Goal: Information Seeking & Learning: Check status

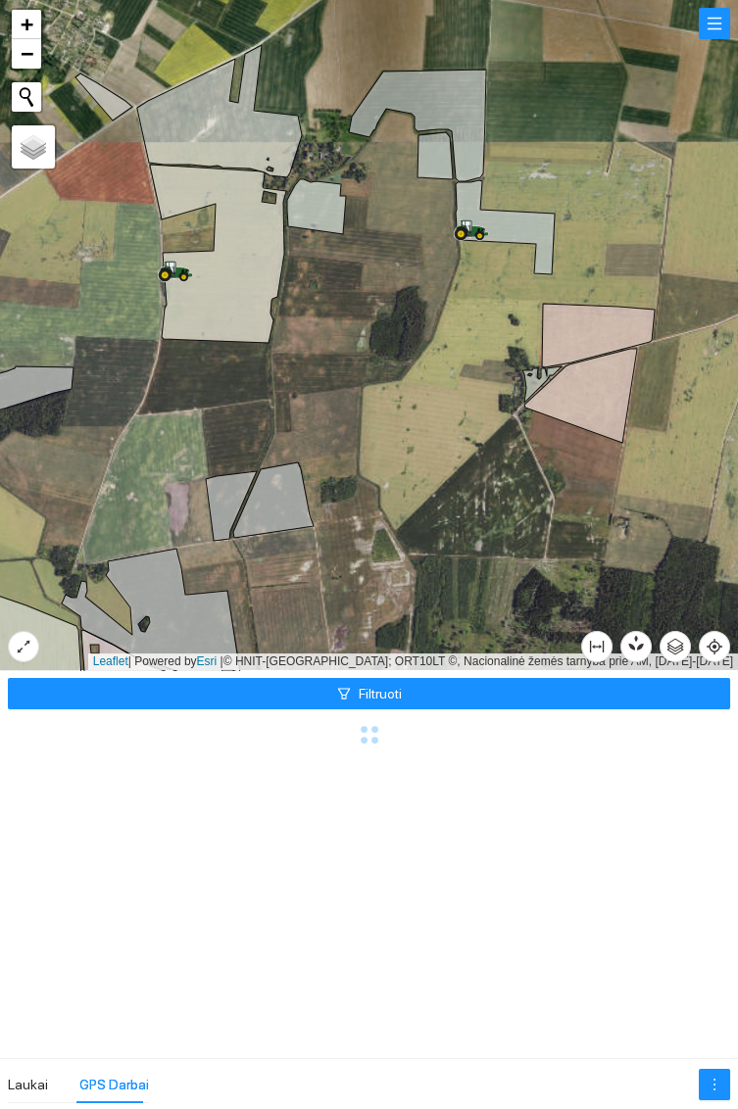
click at [460, 225] on icon at bounding box center [472, 228] width 34 height 19
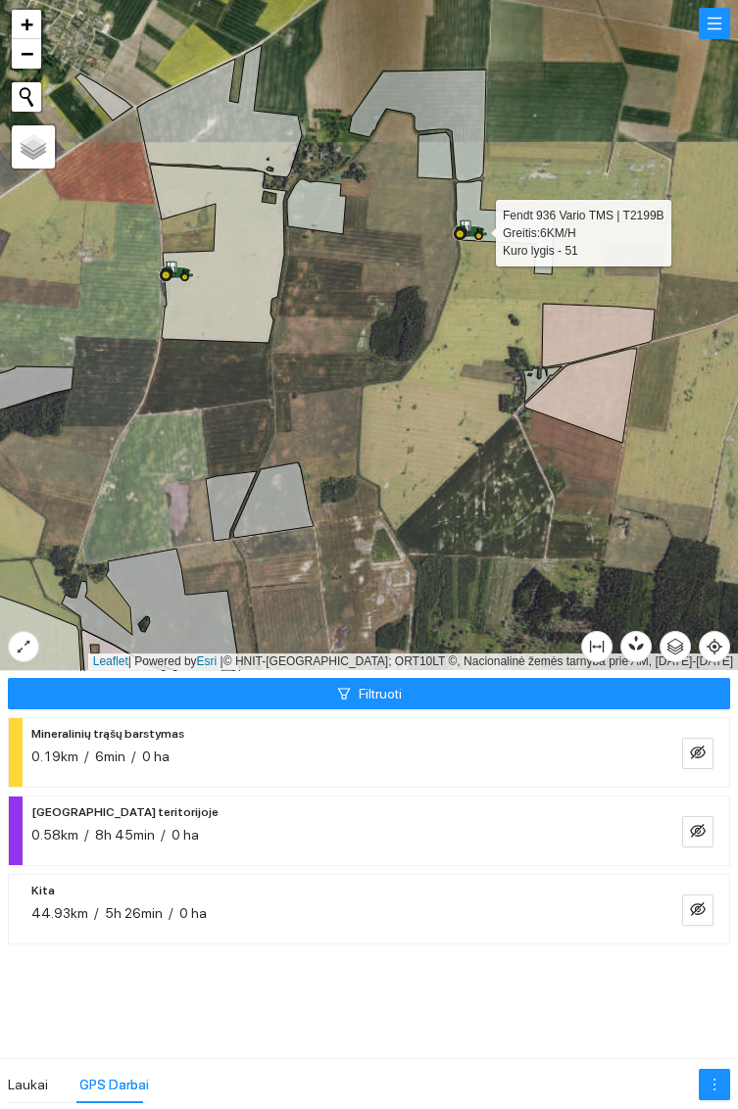
click at [174, 276] on icon at bounding box center [175, 276] width 2 height 0
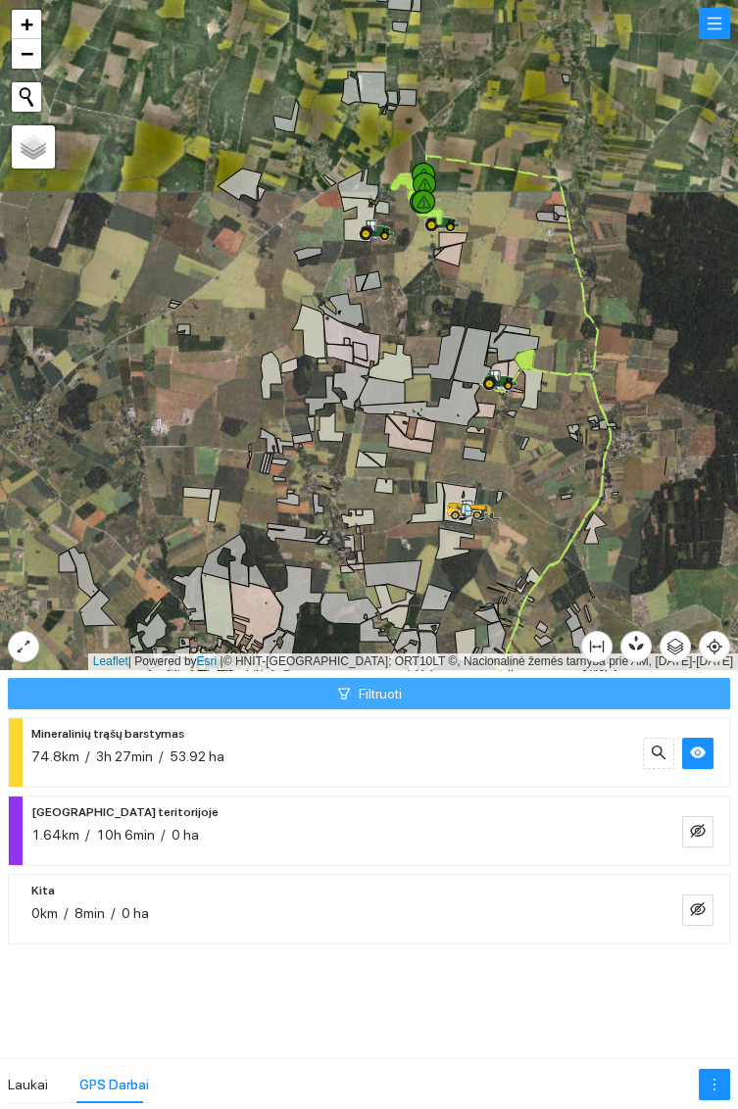
click at [407, 691] on button "Filtruoti" at bounding box center [369, 693] width 722 height 31
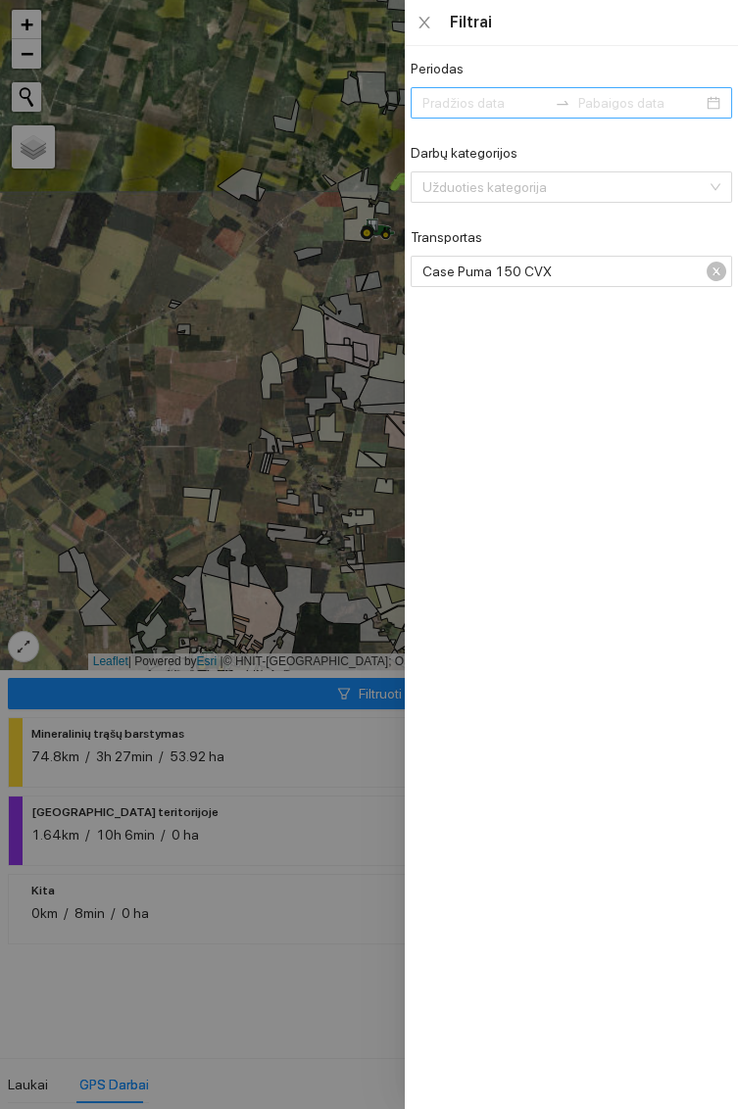
click at [699, 98] on input at bounding box center [640, 103] width 124 height 22
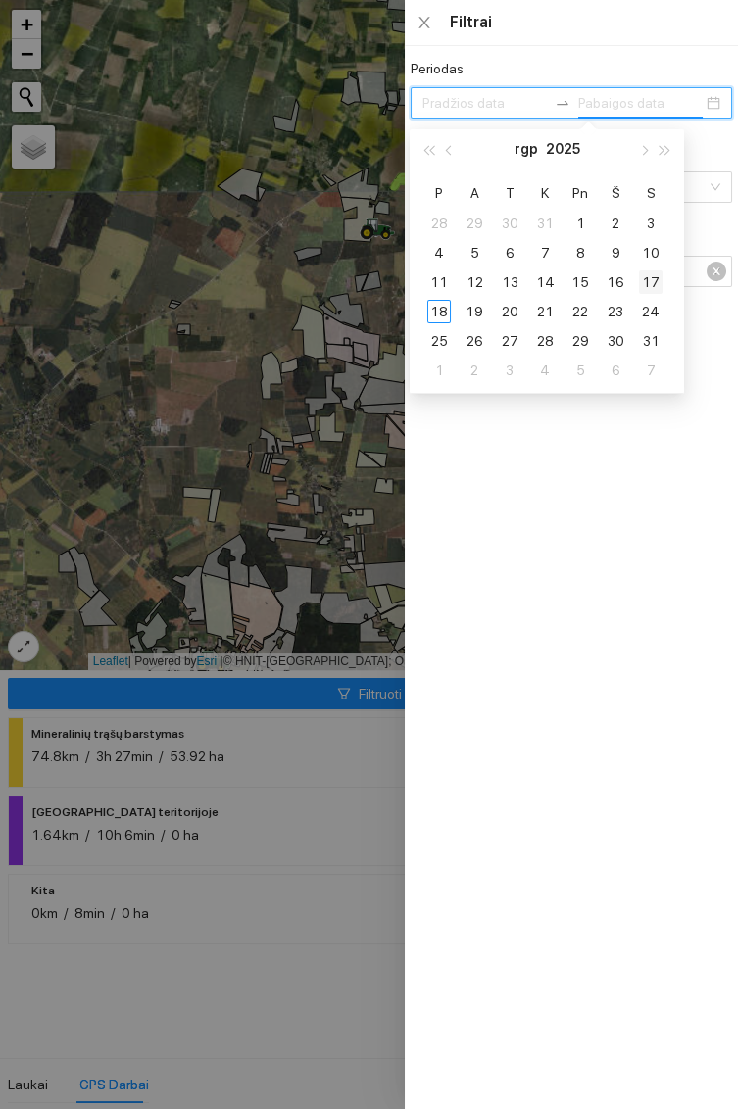
click at [649, 274] on div "17" at bounding box center [651, 282] width 24 height 24
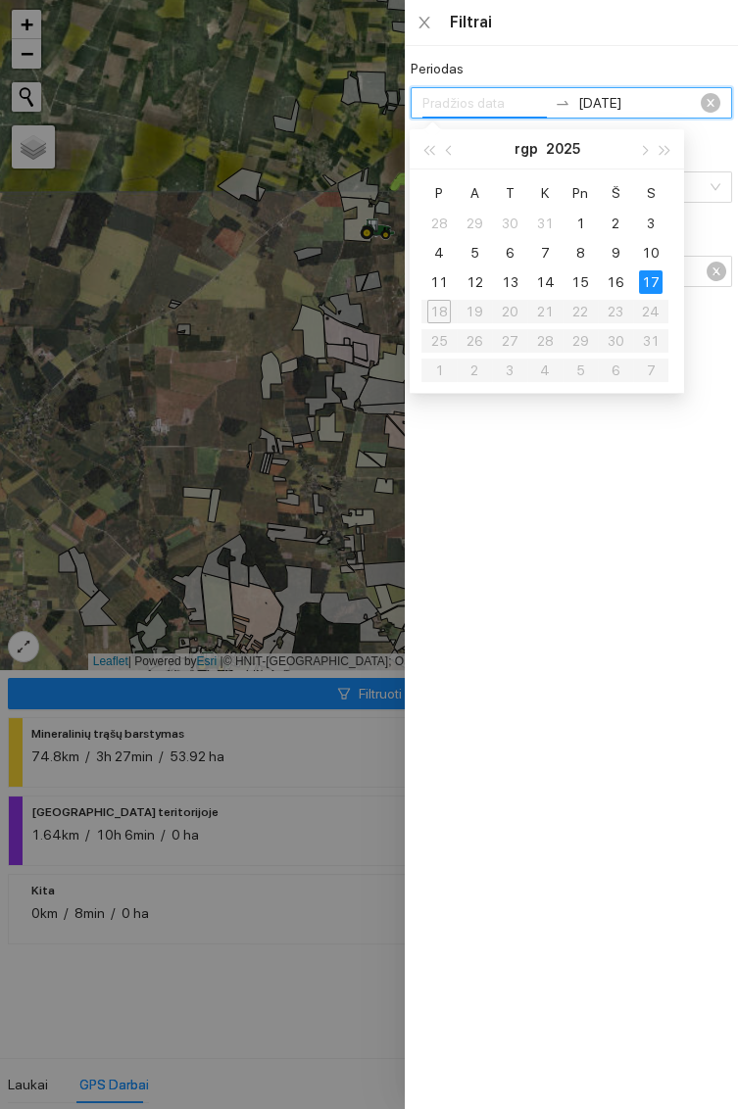
type input "[DATE]"
click at [618, 246] on div "9" at bounding box center [616, 253] width 24 height 24
type input "[DATE]"
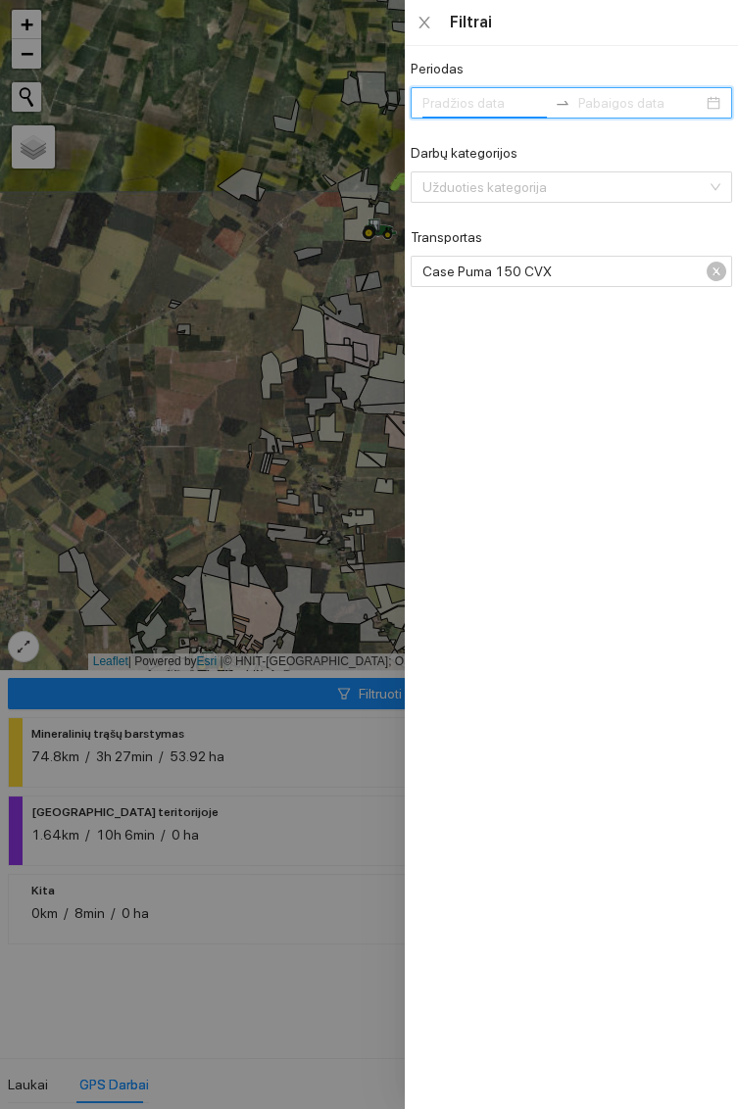
click at [669, 97] on input at bounding box center [640, 103] width 124 height 22
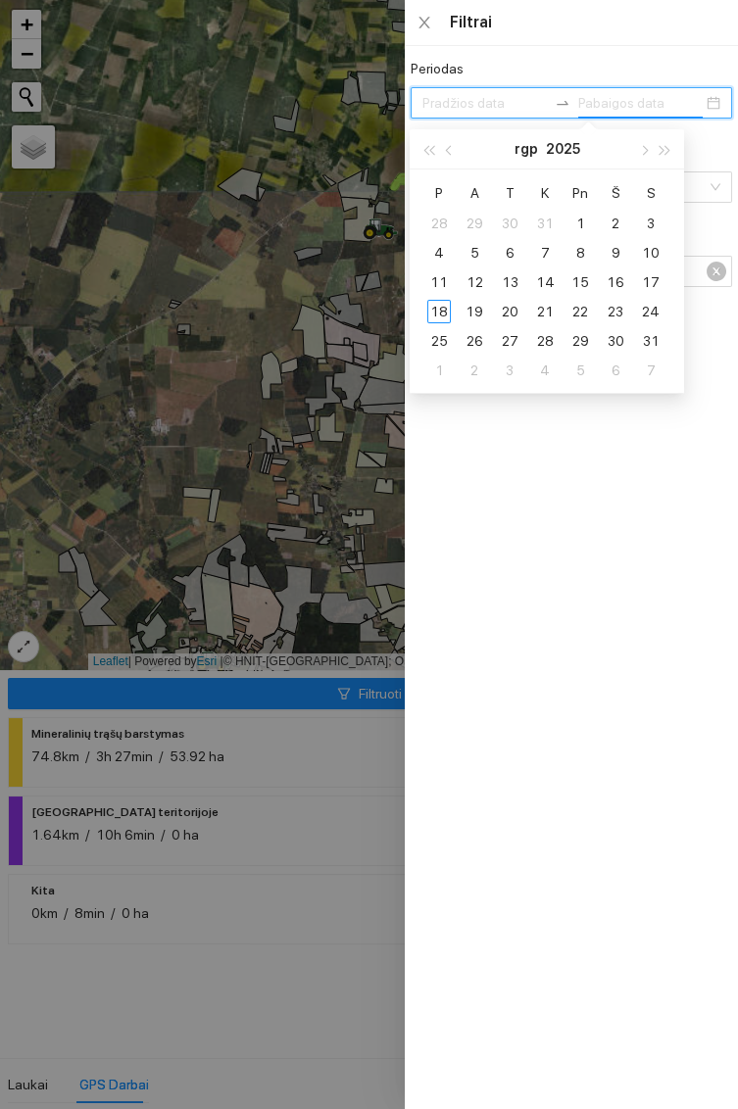
click at [589, 275] on div "15" at bounding box center [580, 282] width 24 height 24
type input "[DATE]"
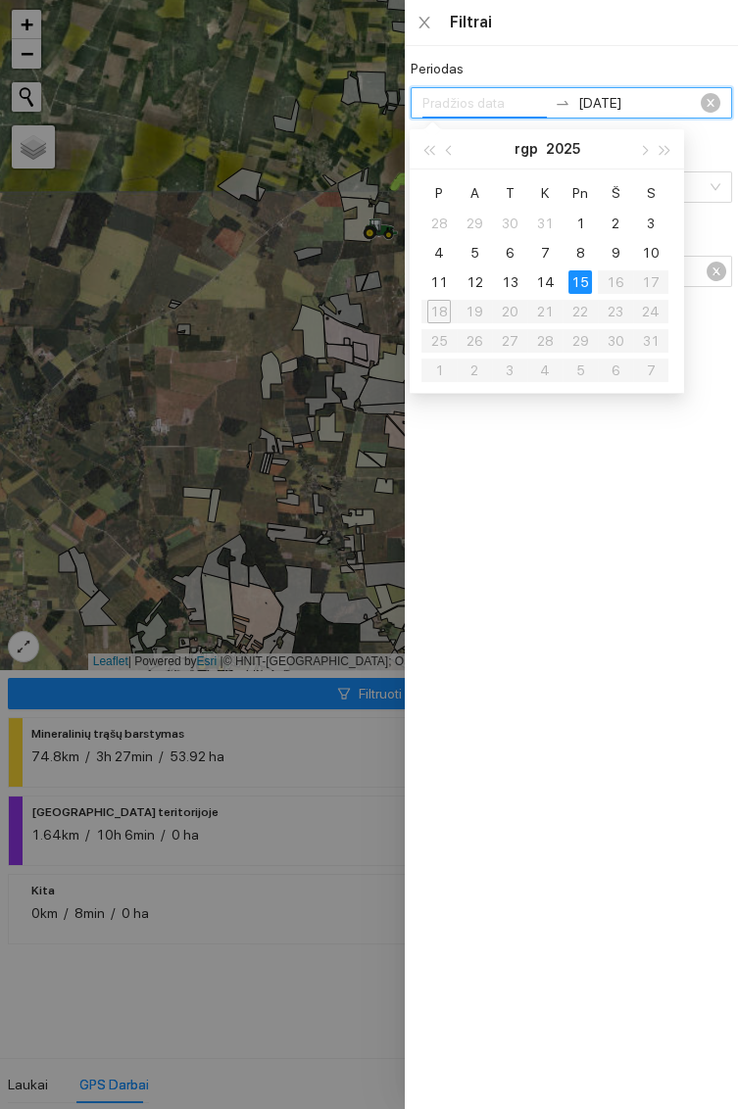
click at [594, 674] on div "Periodas [DATE] Darbų kategorijos Užduoties kategorija Transportas Case Puma 15…" at bounding box center [571, 577] width 333 height 1063
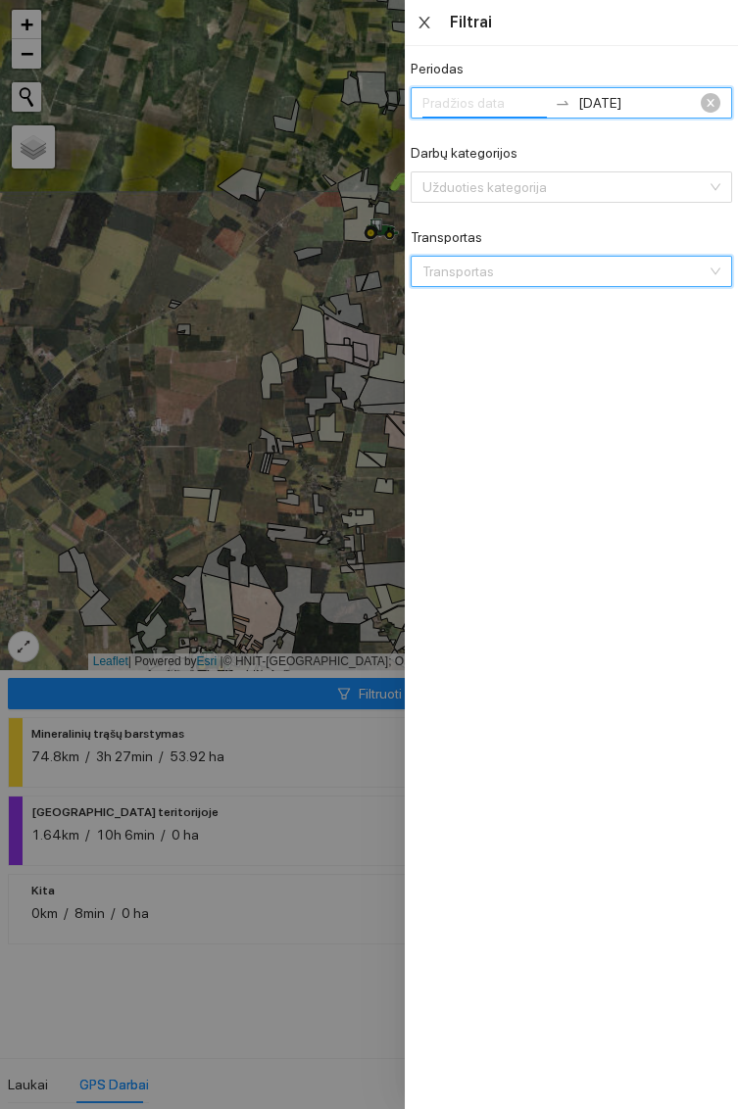
click at [433, 21] on button "Close" at bounding box center [424, 23] width 27 height 19
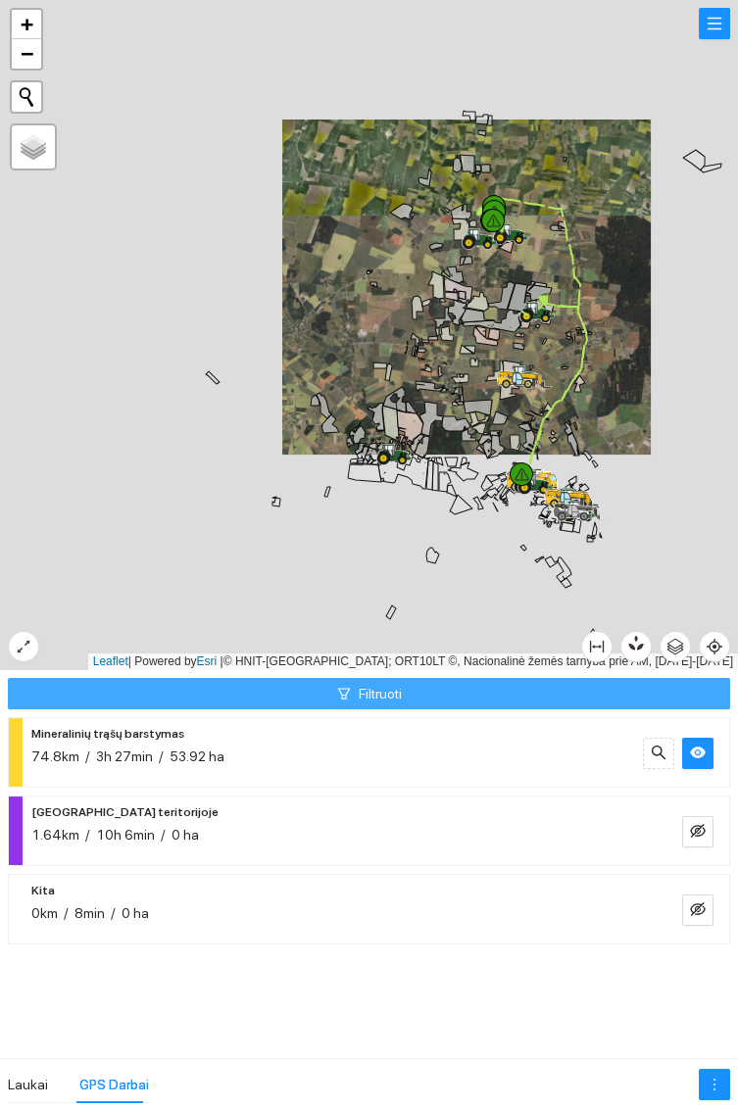
click at [447, 697] on button "Filtruoti" at bounding box center [369, 693] width 722 height 31
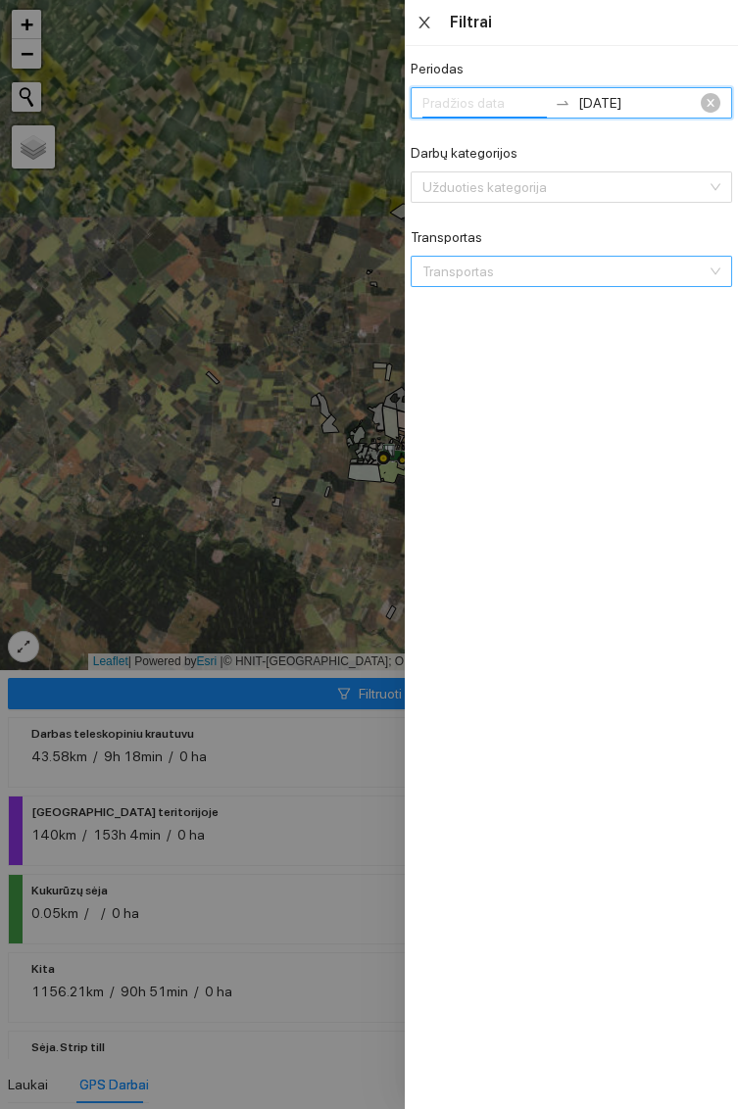
click at [420, 26] on icon "close" at bounding box center [423, 23] width 11 height 12
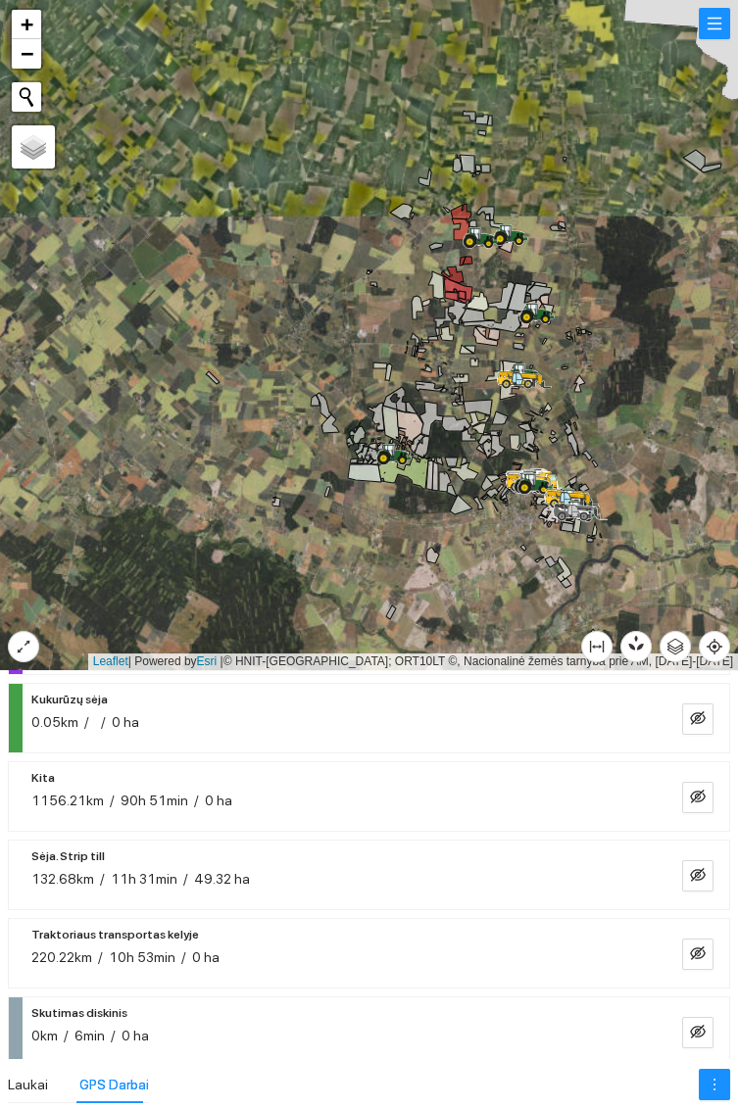
scroll to position [195, 0]
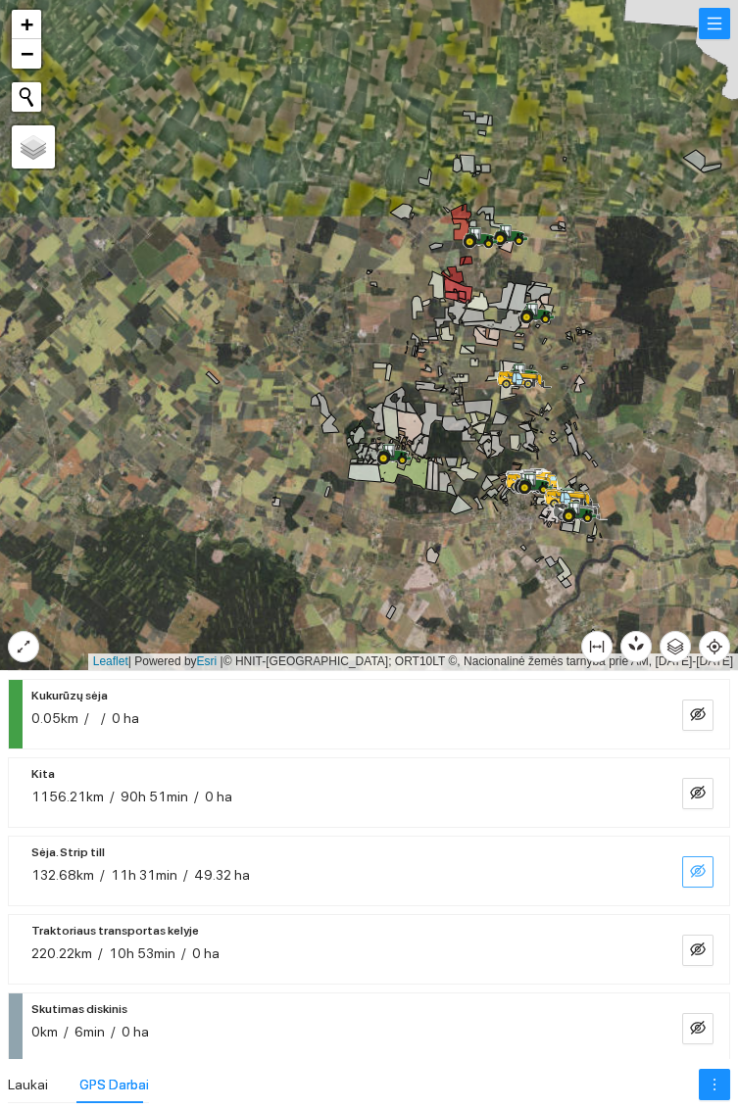
click at [697, 880] on span "eye-invisible" at bounding box center [698, 872] width 16 height 19
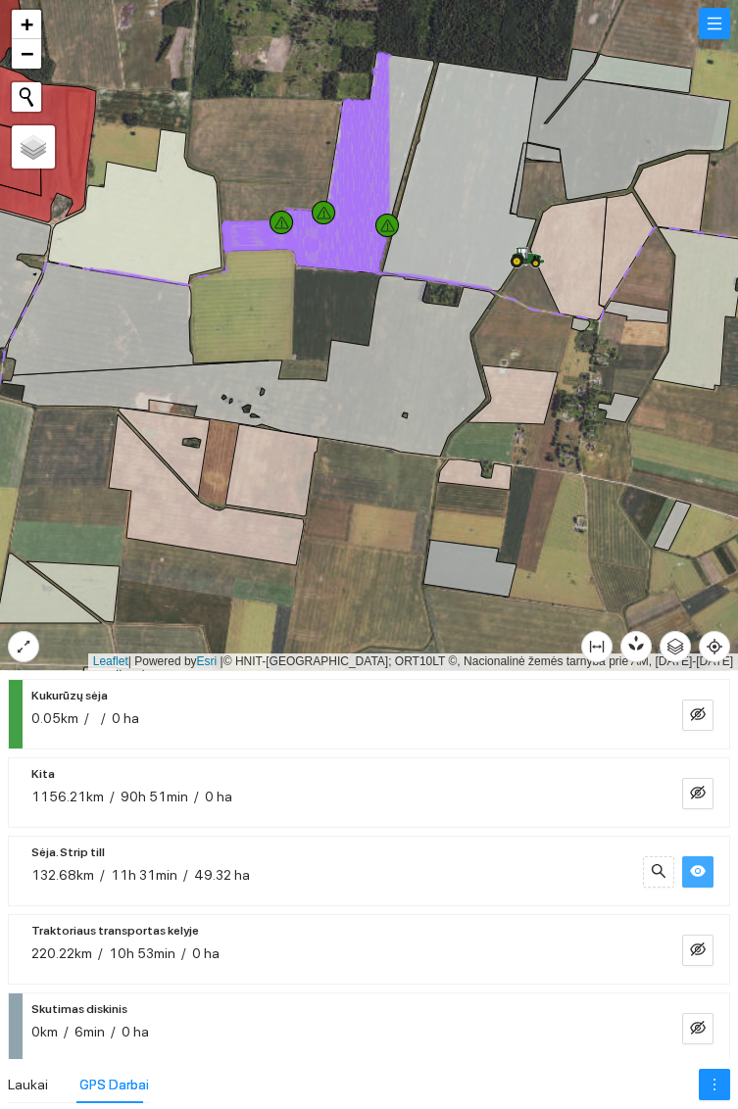
click at [532, 254] on icon at bounding box center [527, 255] width 33 height 16
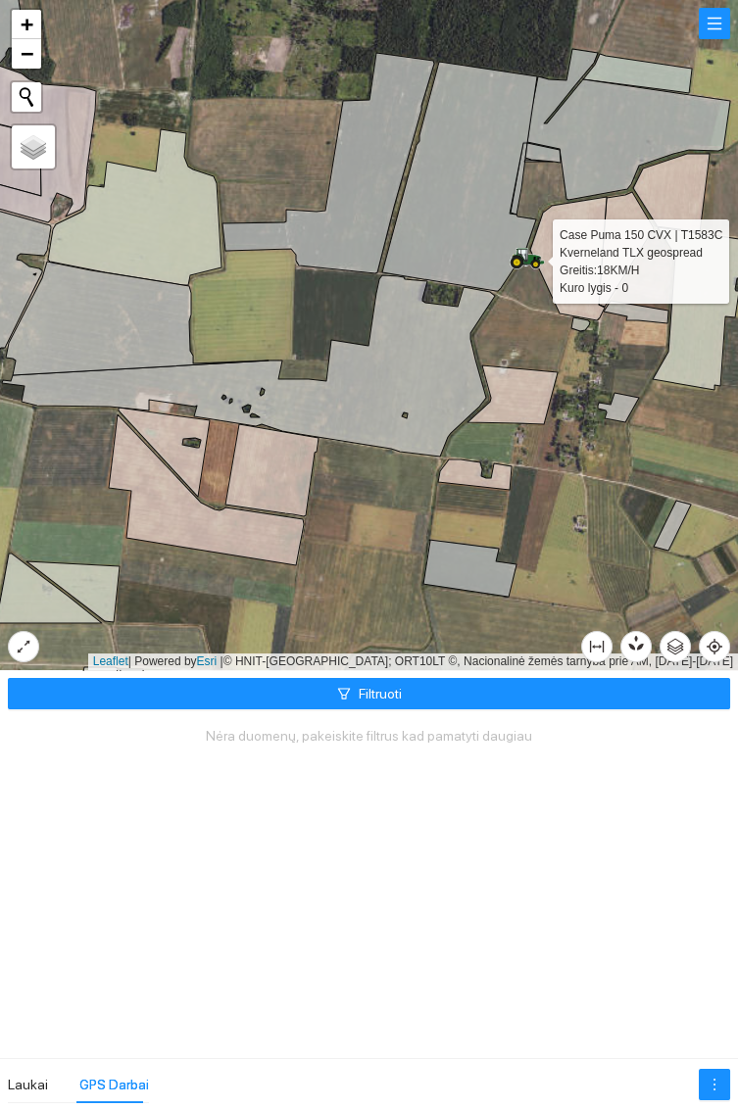
click at [555, 532] on div at bounding box center [369, 335] width 738 height 670
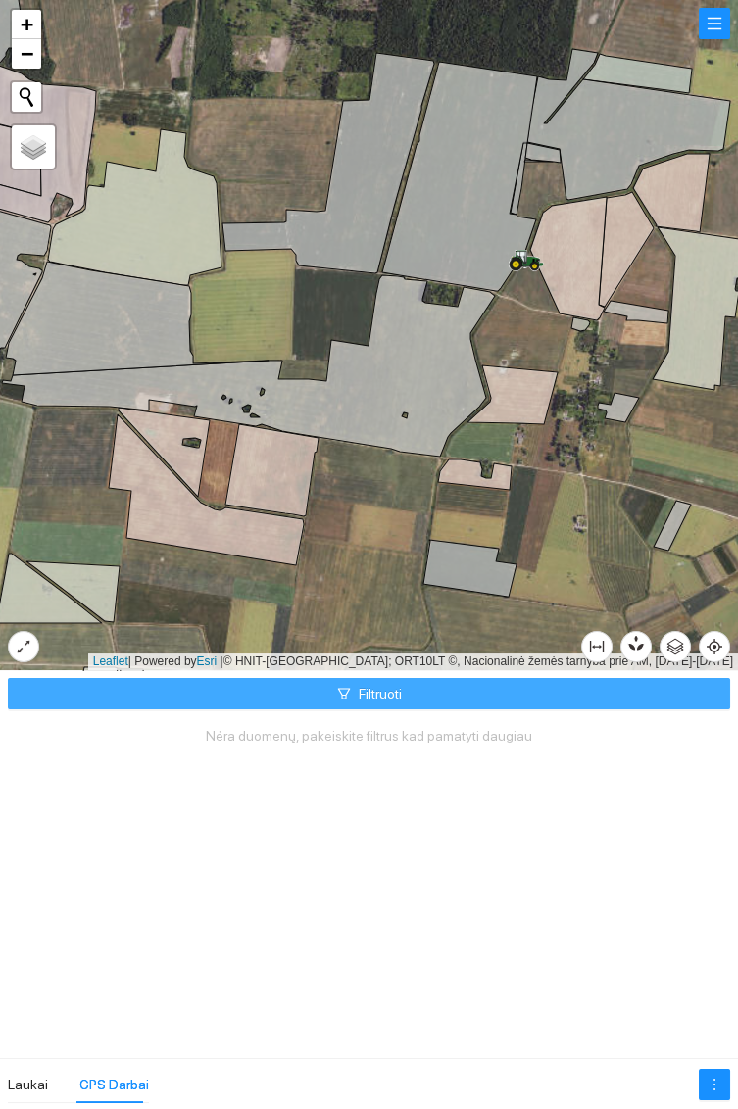
click at [435, 691] on button "Filtruoti" at bounding box center [369, 693] width 722 height 31
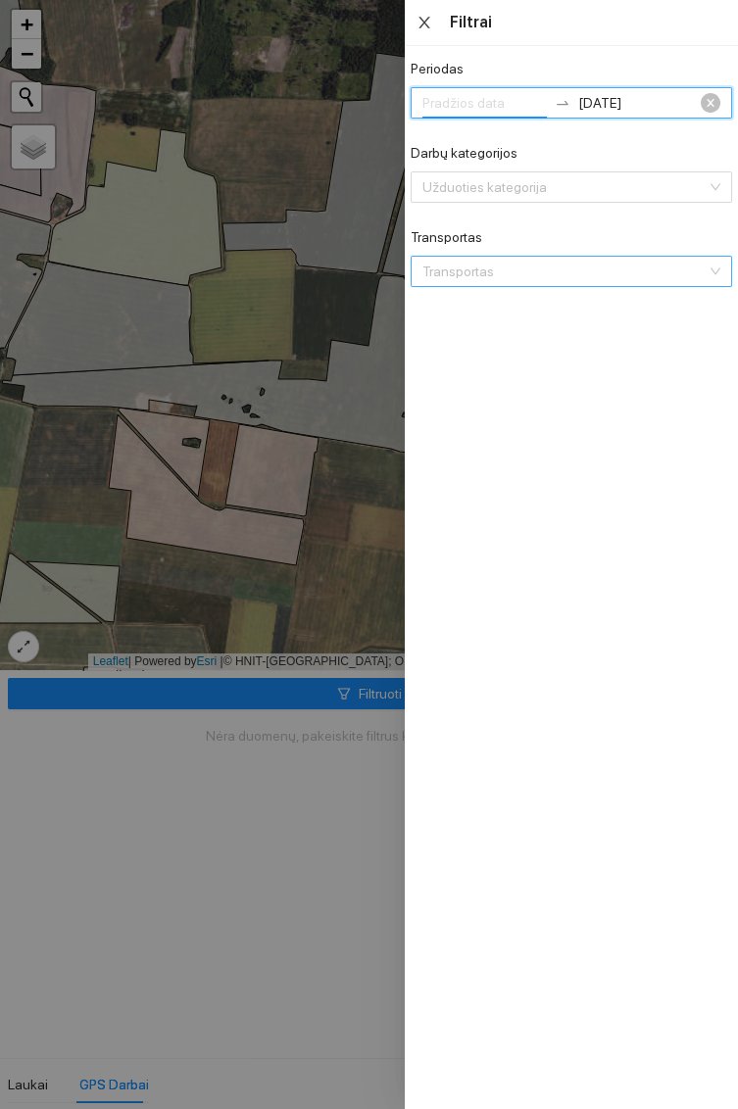
click at [418, 18] on icon "close" at bounding box center [424, 23] width 16 height 16
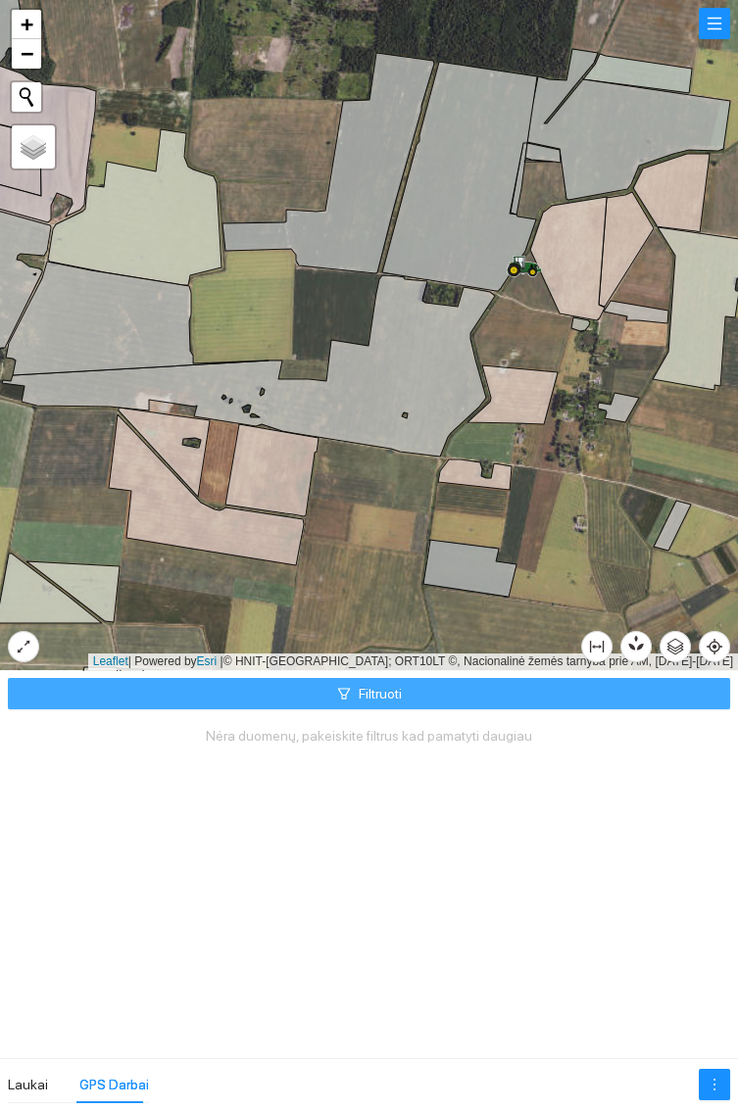
click at [359, 688] on span "Filtruoti" at bounding box center [380, 694] width 43 height 22
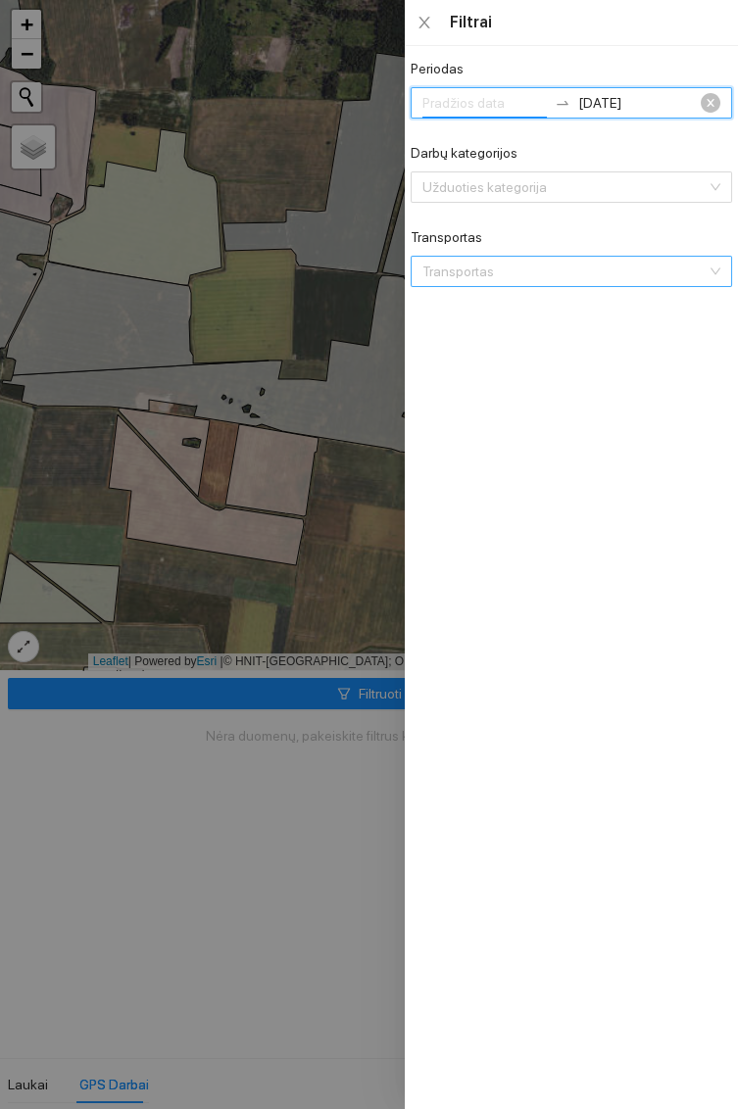
click at [280, 704] on div at bounding box center [369, 554] width 738 height 1109
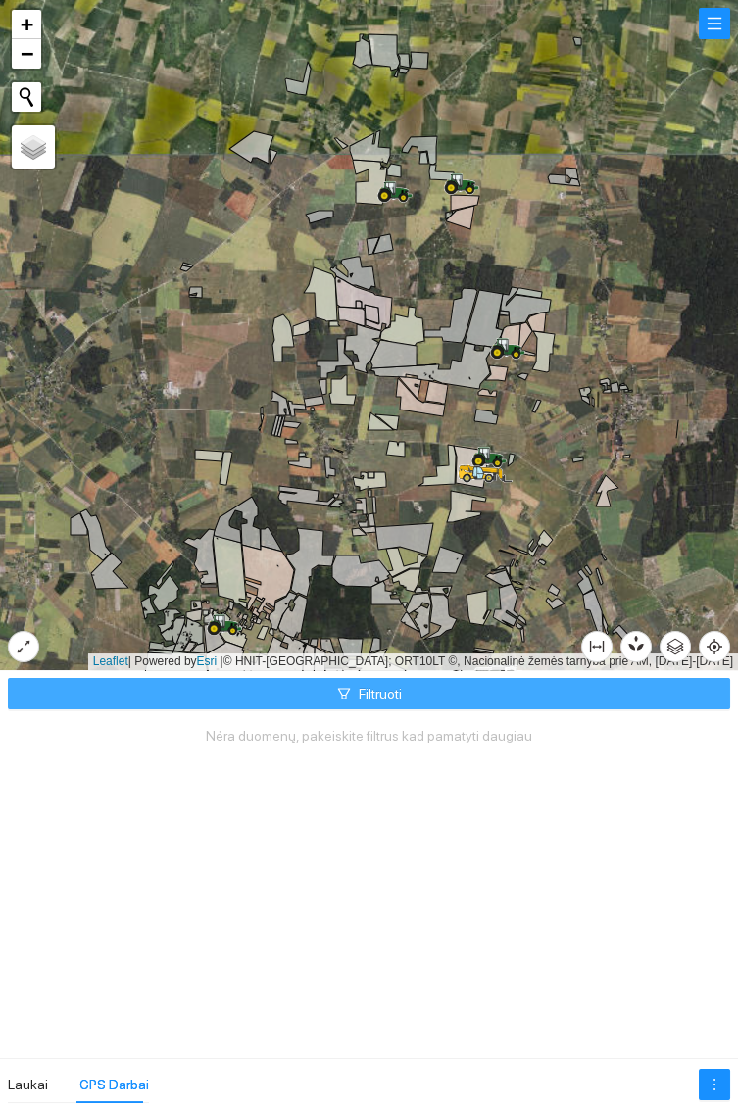
click at [453, 683] on button "Filtruoti" at bounding box center [369, 693] width 722 height 31
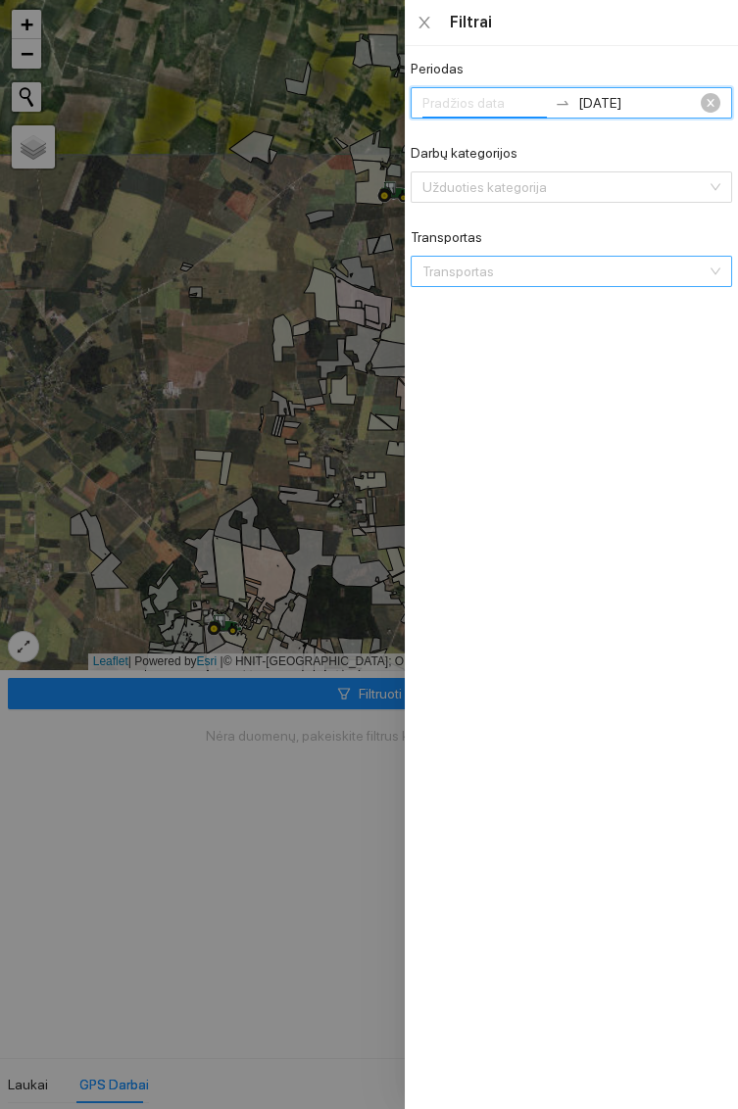
click at [298, 484] on div at bounding box center [369, 554] width 738 height 1109
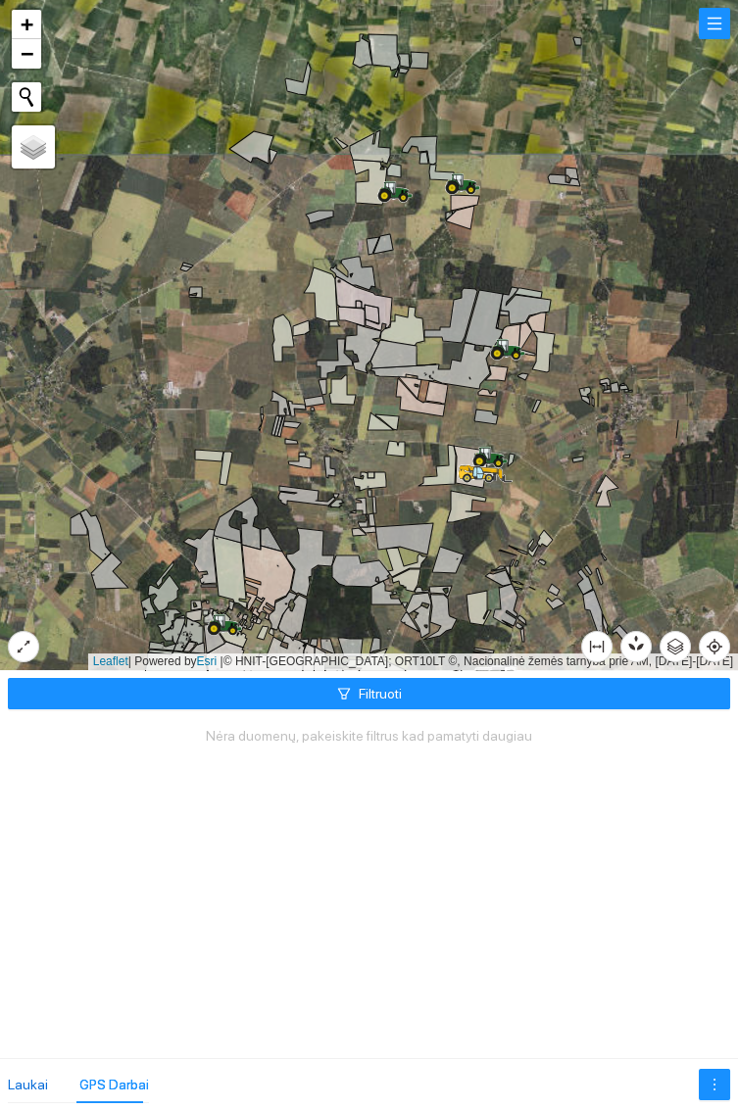
click at [31, 1094] on div "Laukai" at bounding box center [28, 1085] width 40 height 22
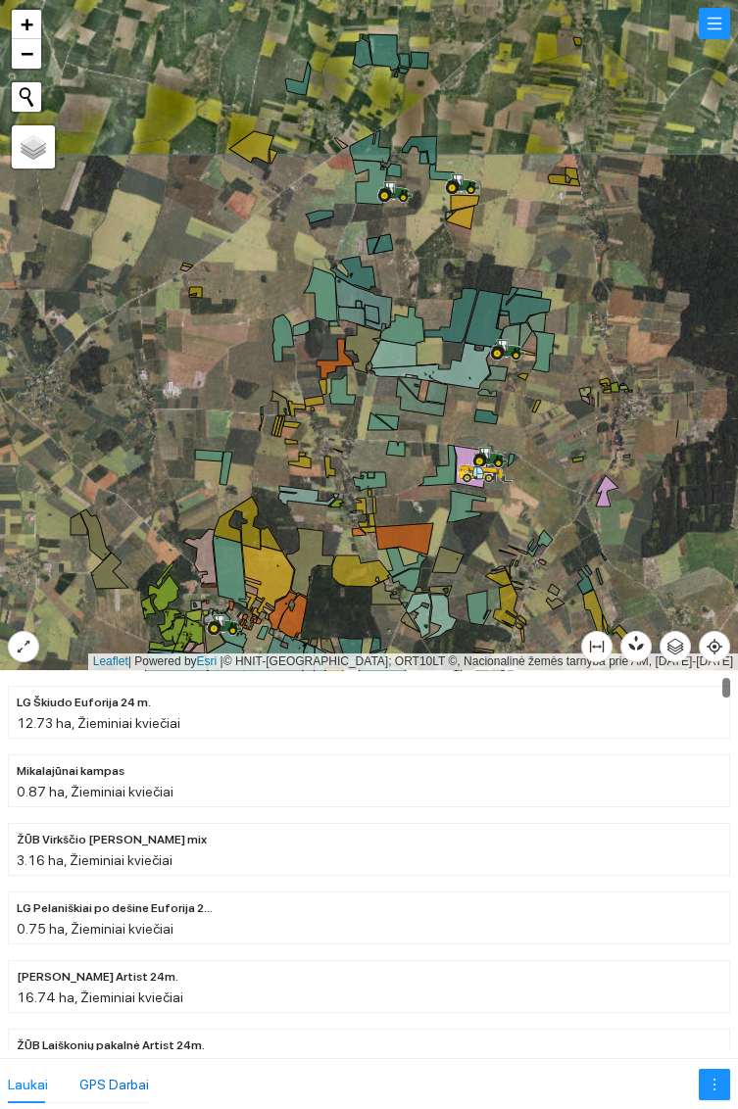
click at [127, 1086] on div "GPS Darbai" at bounding box center [114, 1085] width 70 height 22
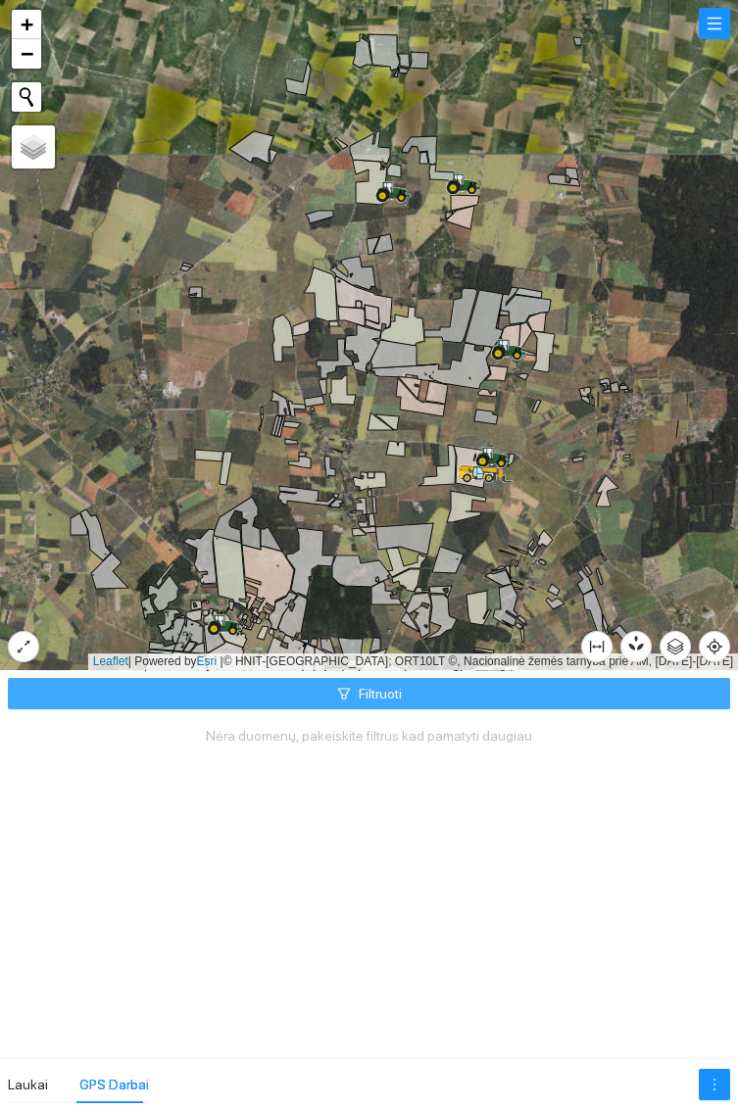
click at [414, 699] on button "Filtruoti" at bounding box center [369, 693] width 722 height 31
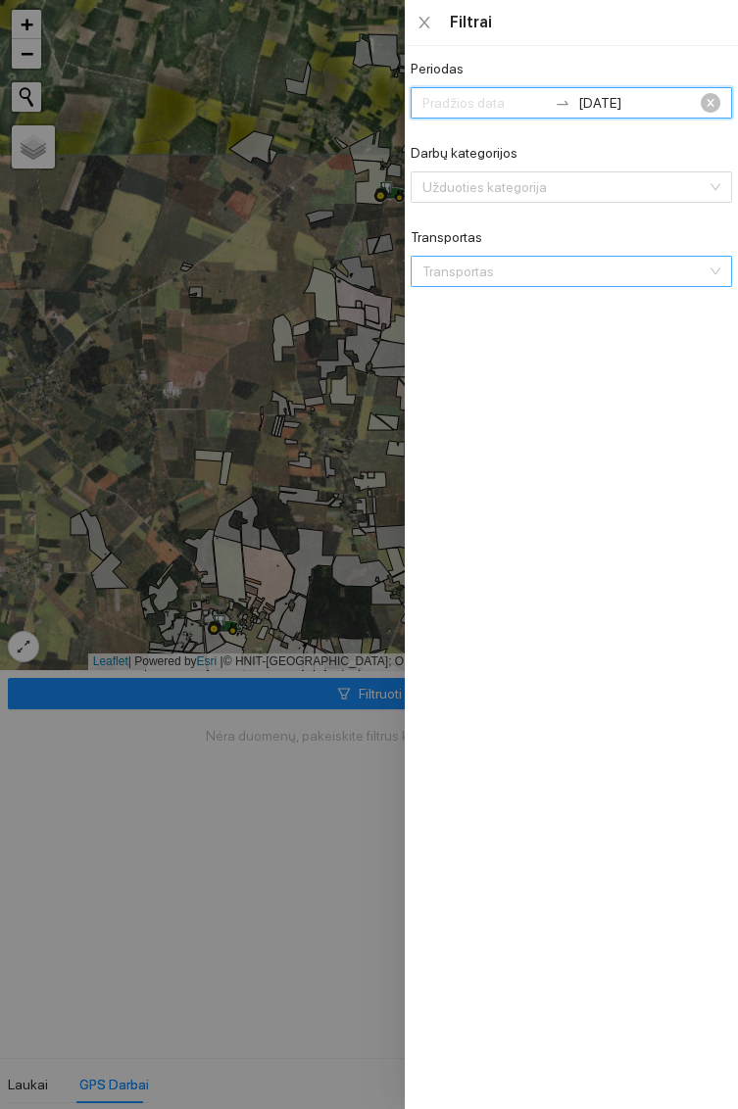
click at [218, 847] on div at bounding box center [369, 554] width 738 height 1109
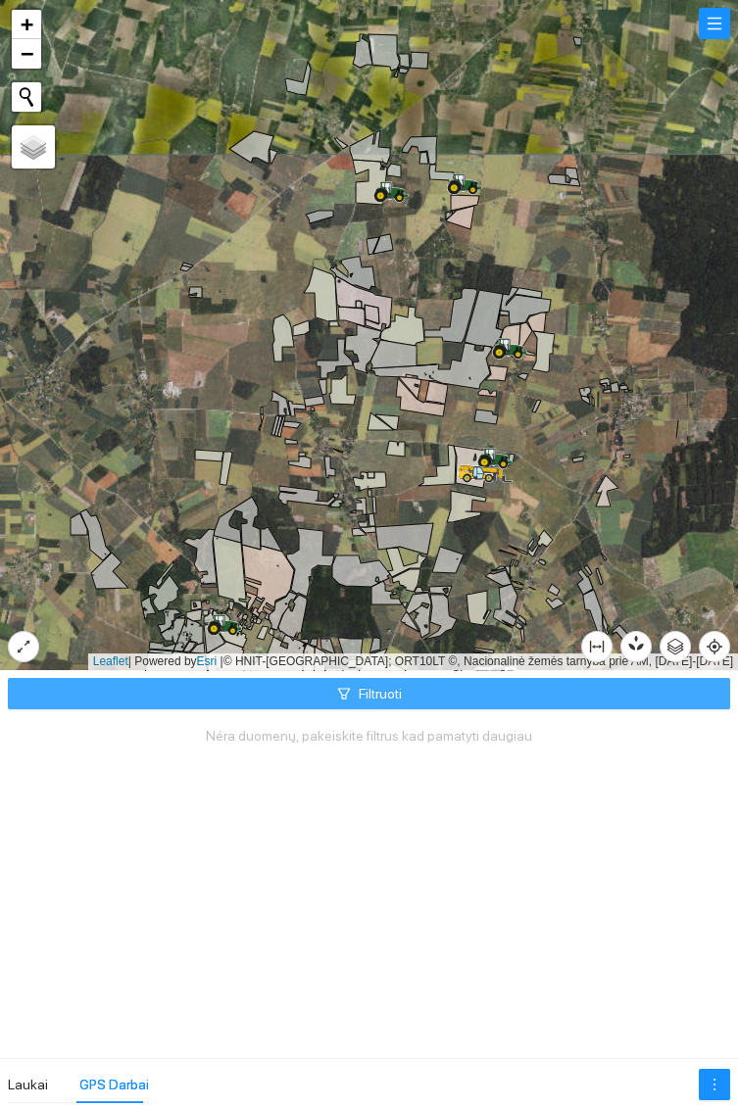
click at [439, 691] on button "Filtruoti" at bounding box center [369, 693] width 722 height 31
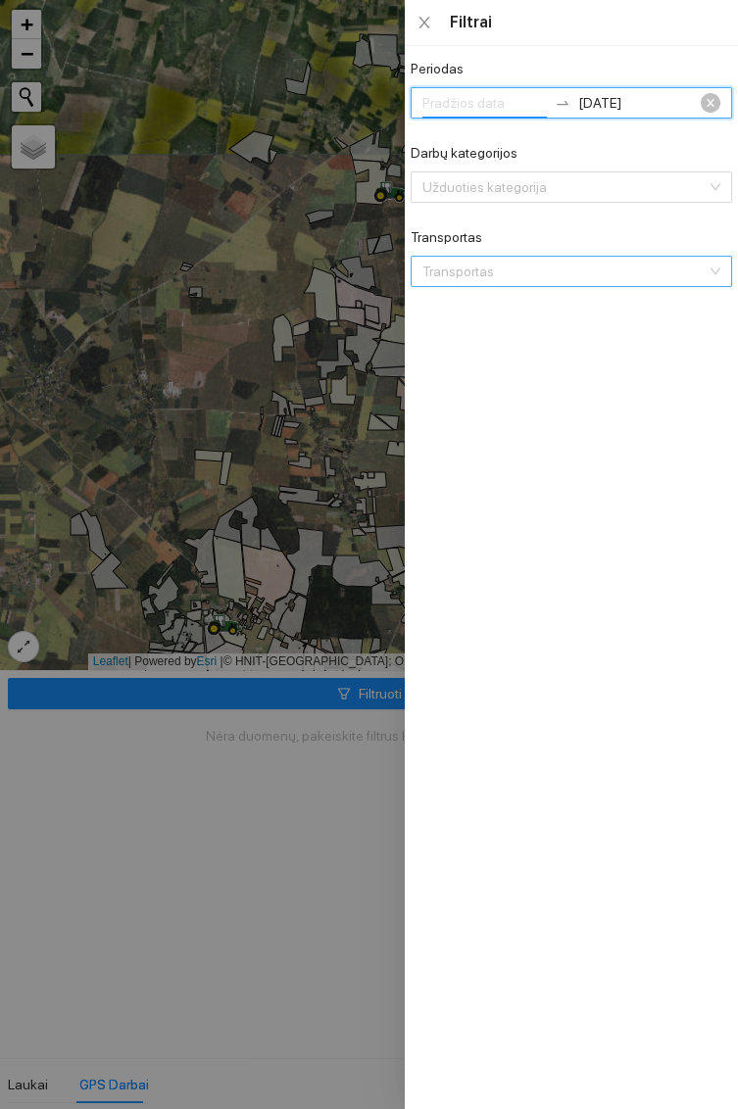
click at [323, 688] on div at bounding box center [369, 554] width 738 height 1109
click at [333, 705] on div at bounding box center [369, 554] width 738 height 1109
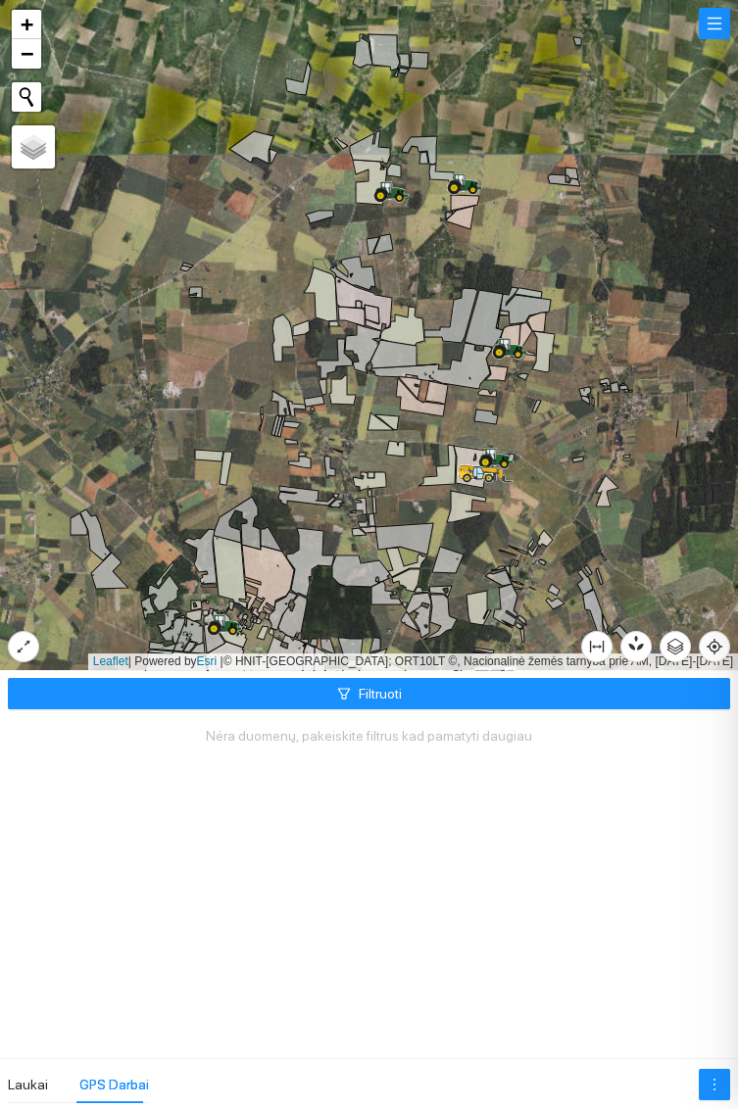
click at [335, 697] on div at bounding box center [369, 554] width 738 height 1109
click at [336, 697] on div at bounding box center [369, 554] width 738 height 1109
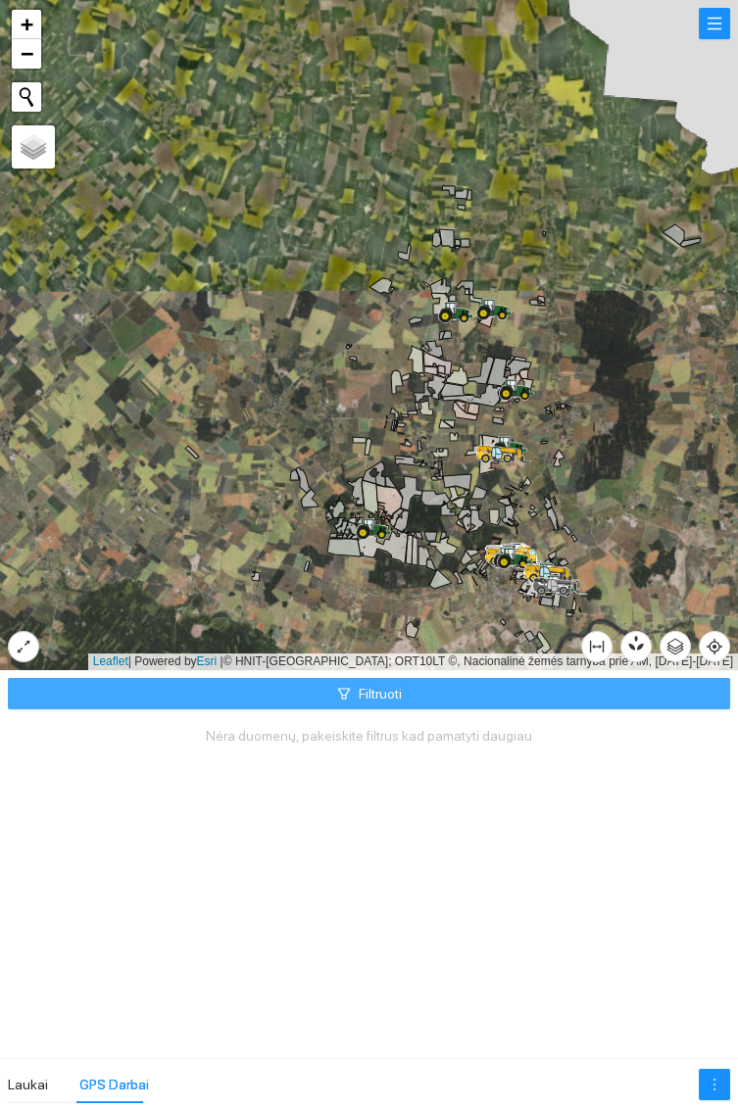
click at [534, 683] on button "Filtruoti" at bounding box center [369, 693] width 722 height 31
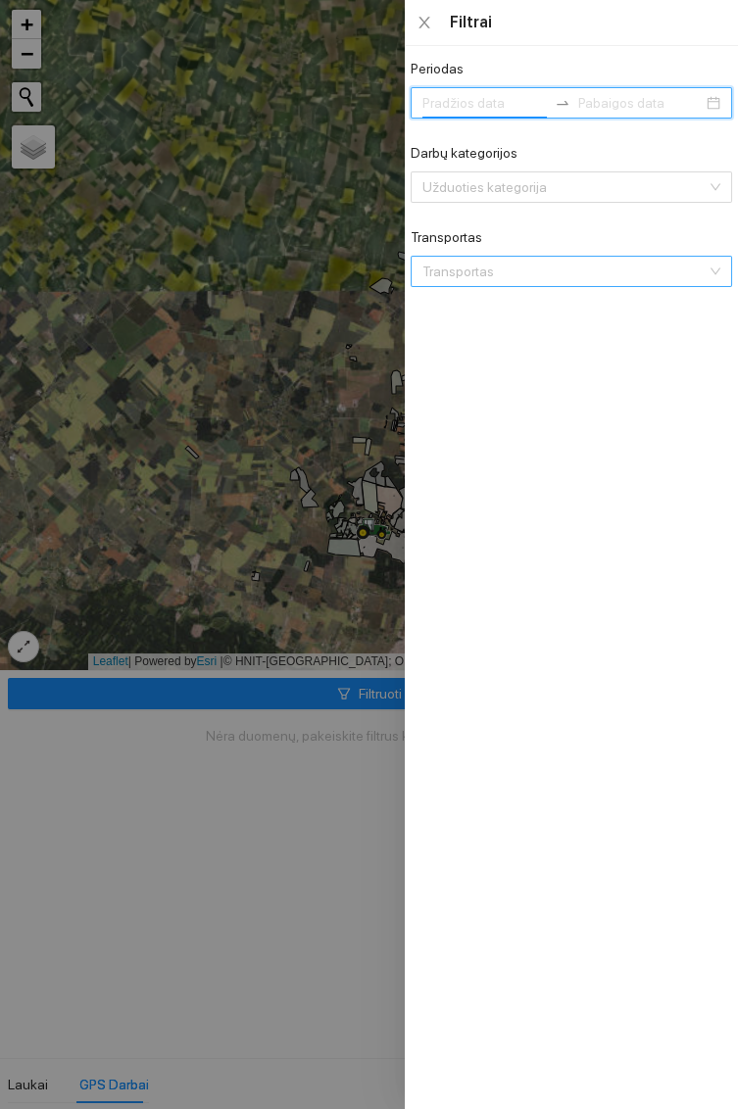
click at [277, 848] on div at bounding box center [369, 554] width 738 height 1109
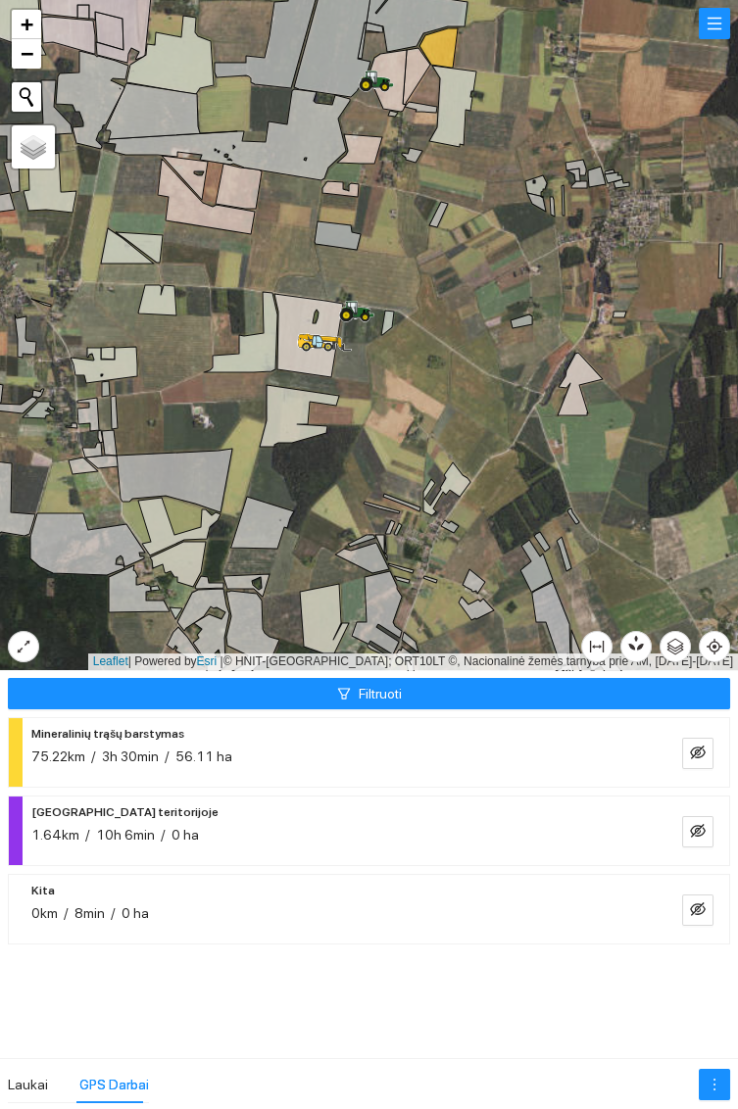
click at [353, 306] on icon at bounding box center [353, 308] width 10 height 12
